Goal: Information Seeking & Learning: Learn about a topic

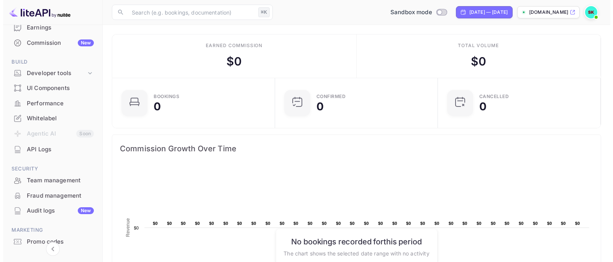
scroll to position [93, 0]
click at [42, 150] on div "API Logs" at bounding box center [57, 149] width 67 height 9
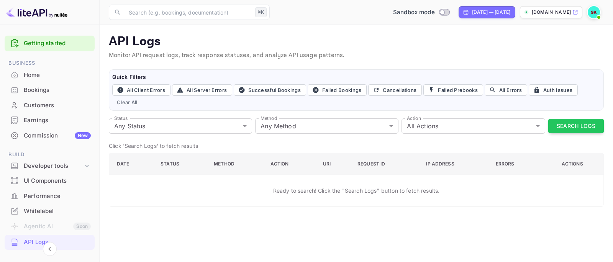
click at [51, 77] on div "Home" at bounding box center [57, 75] width 67 height 9
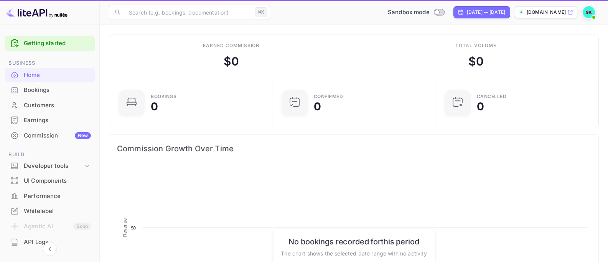
scroll to position [119, 153]
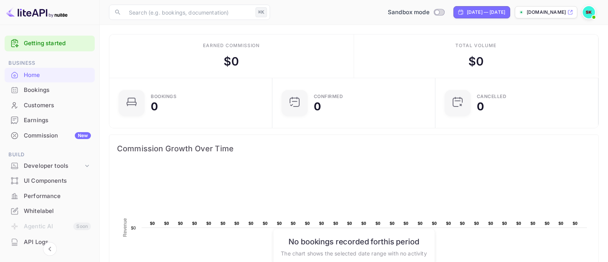
click at [586, 10] on img at bounding box center [588, 12] width 12 height 12
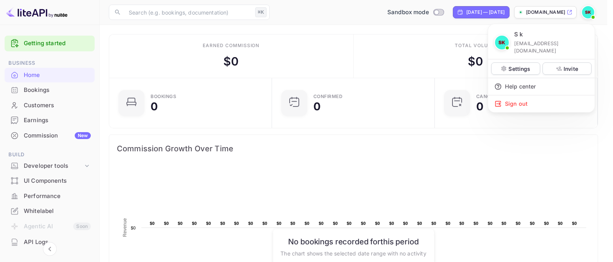
click at [63, 216] on div at bounding box center [306, 131] width 613 height 262
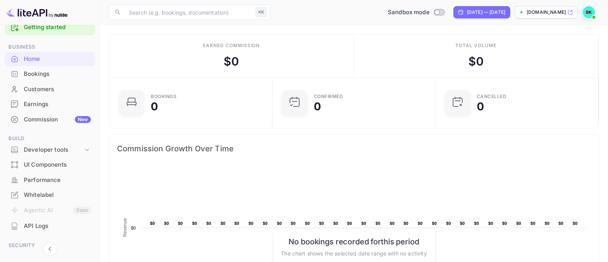
scroll to position [19, 0]
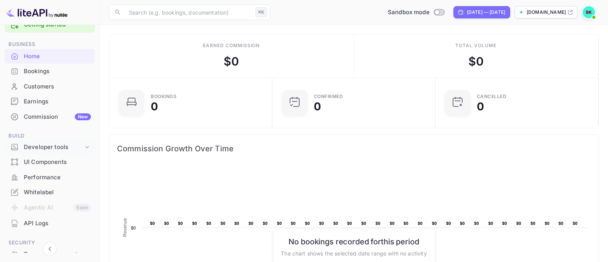
click at [85, 146] on icon at bounding box center [87, 147] width 8 height 8
click at [42, 173] on p "API Keys" at bounding box center [38, 172] width 23 height 8
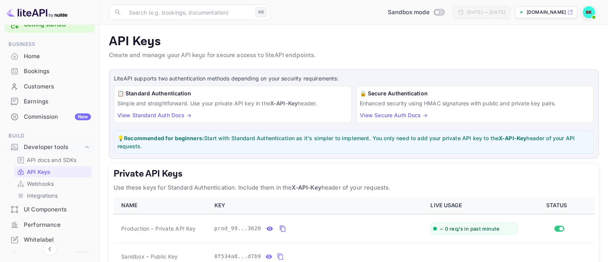
click at [184, 138] on strong "Recommended for beginners:" at bounding box center [164, 138] width 80 height 7
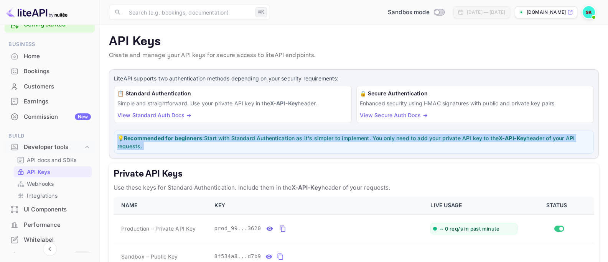
click at [184, 138] on strong "Recommended for beginners:" at bounding box center [164, 138] width 80 height 7
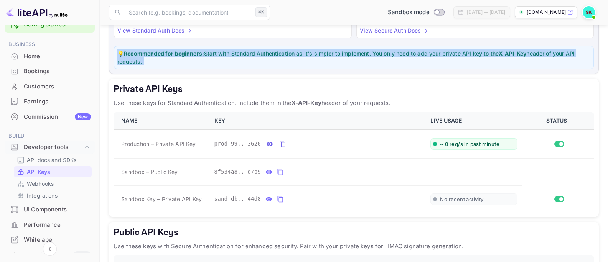
scroll to position [91, 0]
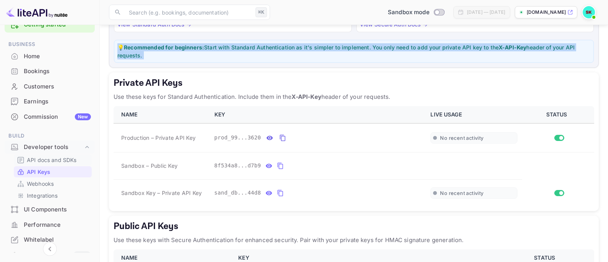
click at [59, 160] on p "API docs and SDKs" at bounding box center [52, 160] width 50 height 8
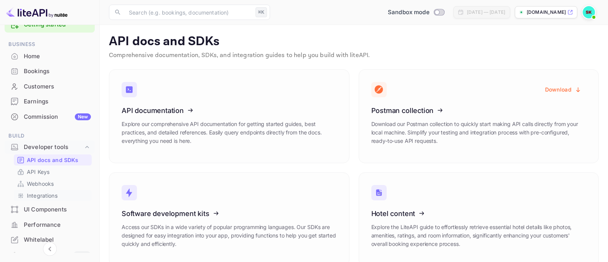
click at [42, 195] on p "Integrations" at bounding box center [42, 196] width 31 height 8
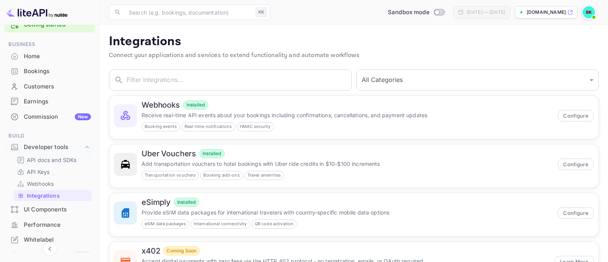
click at [53, 160] on p "API docs and SDKs" at bounding box center [52, 160] width 50 height 8
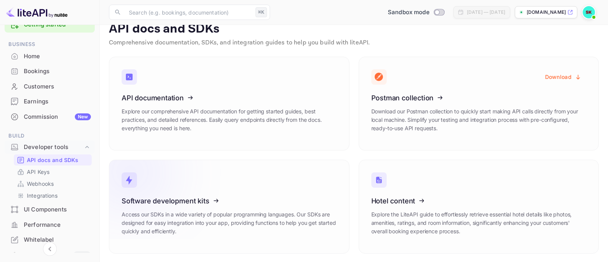
scroll to position [13, 0]
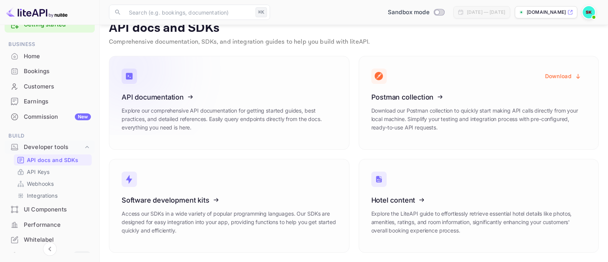
click at [263, 118] on p "Explore our comprehensive API documentation for getting started guides, best pr…" at bounding box center [229, 119] width 215 height 25
